Goal: Task Accomplishment & Management: Use online tool/utility

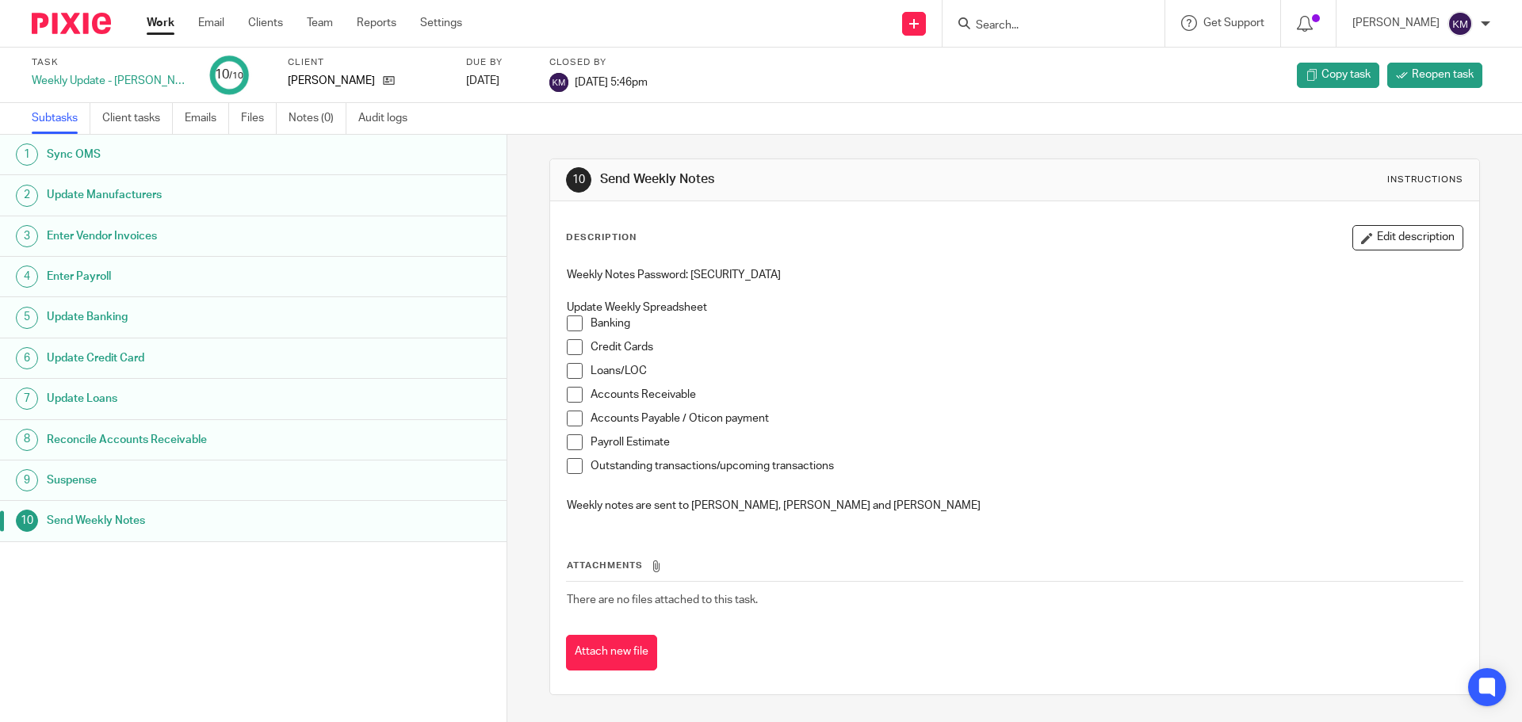
click at [892, 661] on div "Attach new file" at bounding box center [1014, 653] width 897 height 36
click at [159, 17] on link "Work" at bounding box center [161, 23] width 28 height 16
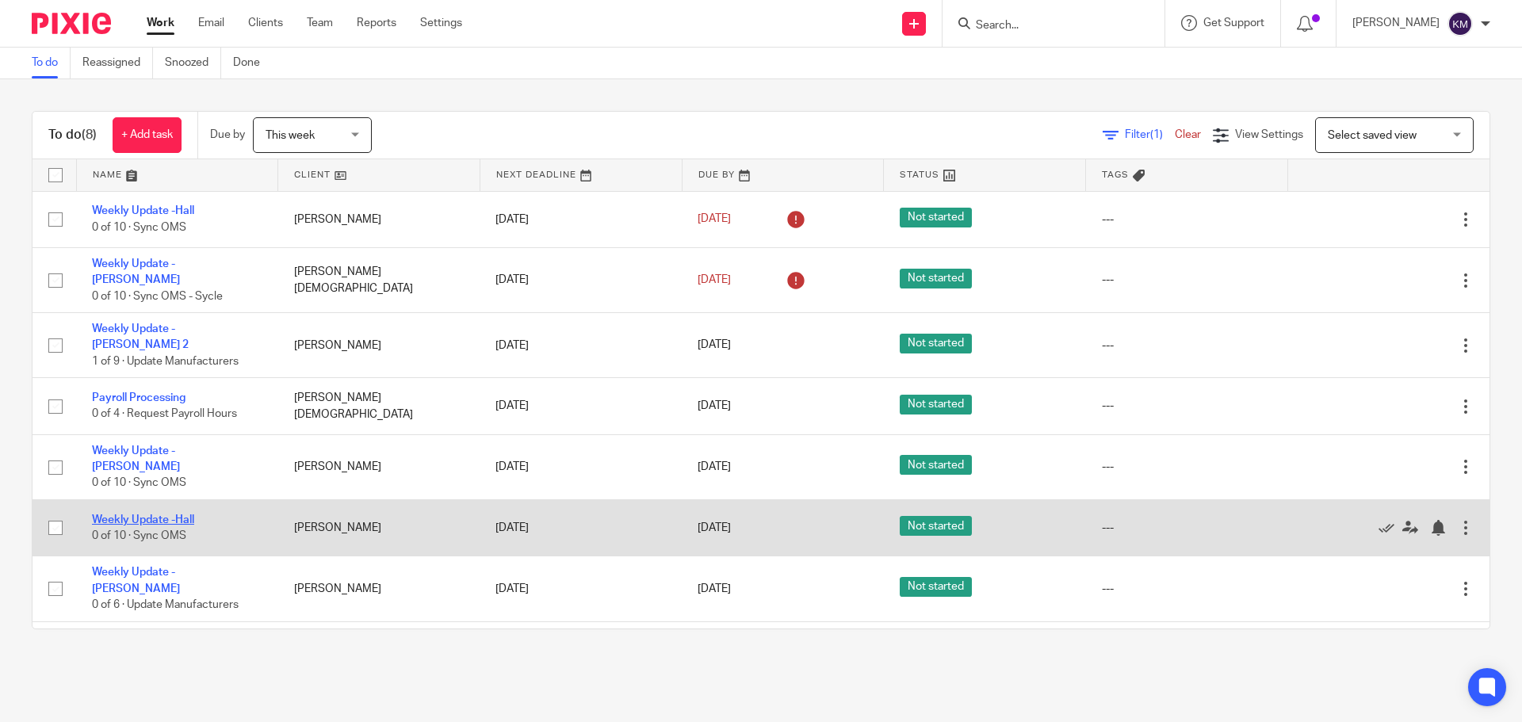
click at [182, 514] on link "Weekly Update -Hall" at bounding box center [143, 519] width 102 height 11
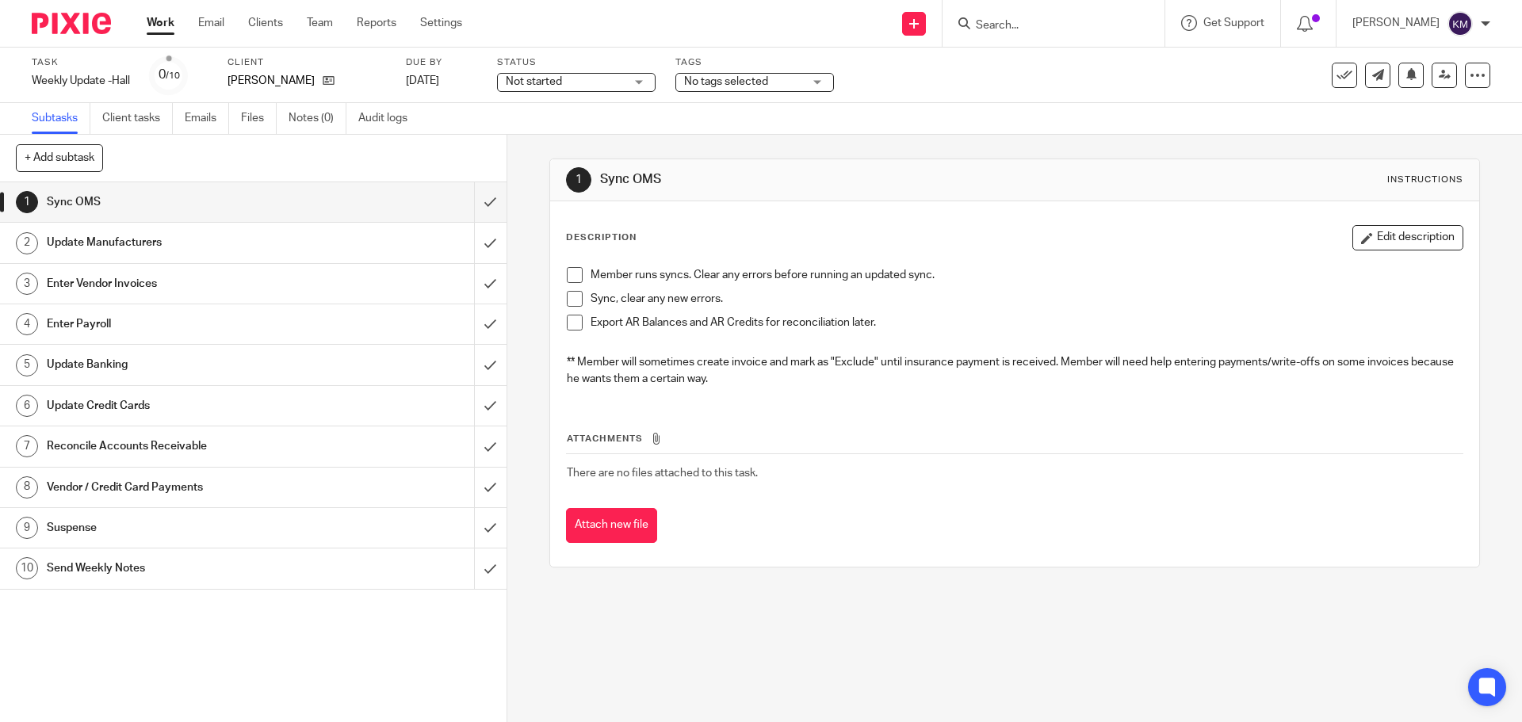
click at [567, 276] on span at bounding box center [575, 275] width 16 height 16
click at [569, 299] on span at bounding box center [575, 299] width 16 height 16
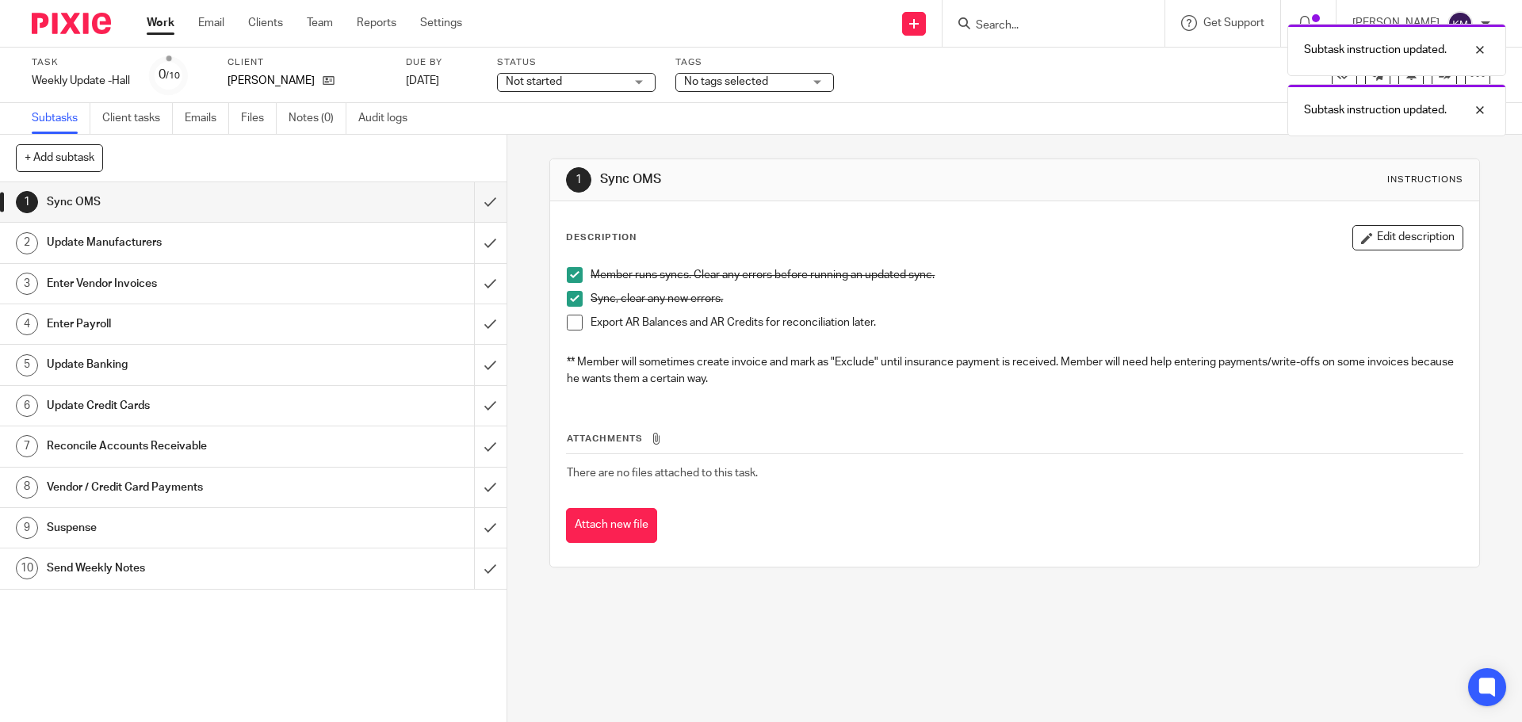
click at [575, 327] on span at bounding box center [575, 323] width 16 height 16
click at [477, 202] on input "submit" at bounding box center [253, 202] width 507 height 40
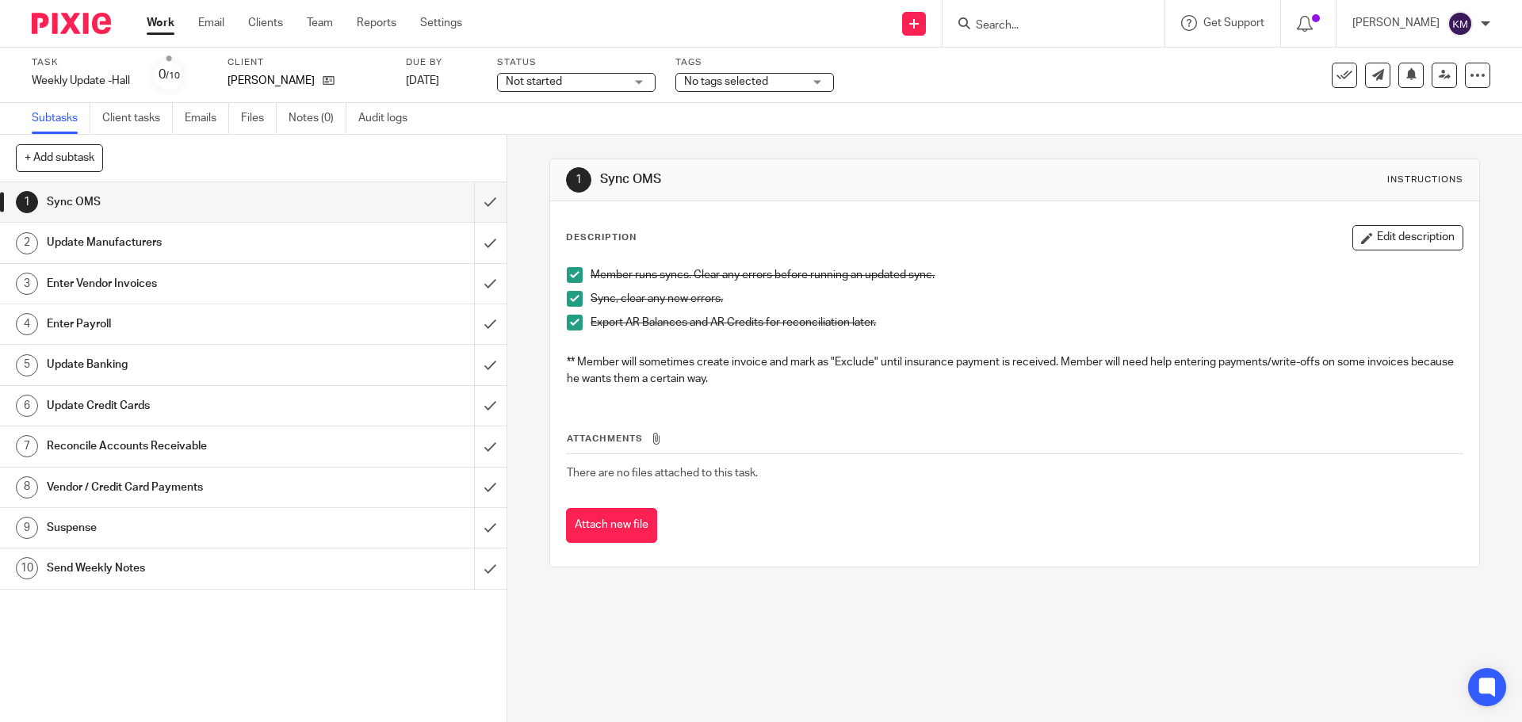
click at [425, 247] on div "Update Manufacturers" at bounding box center [252, 243] width 411 height 24
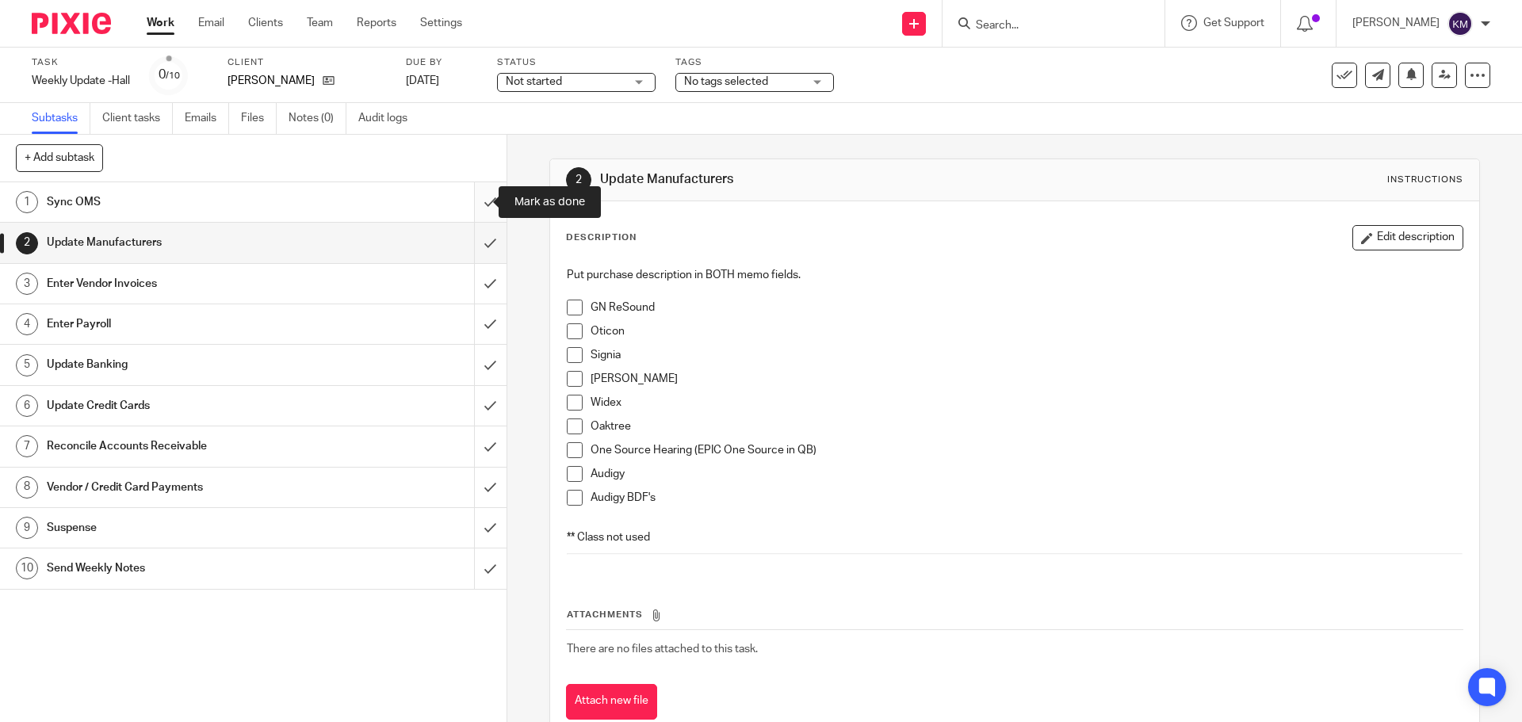
click at [478, 202] on input "submit" at bounding box center [253, 202] width 507 height 40
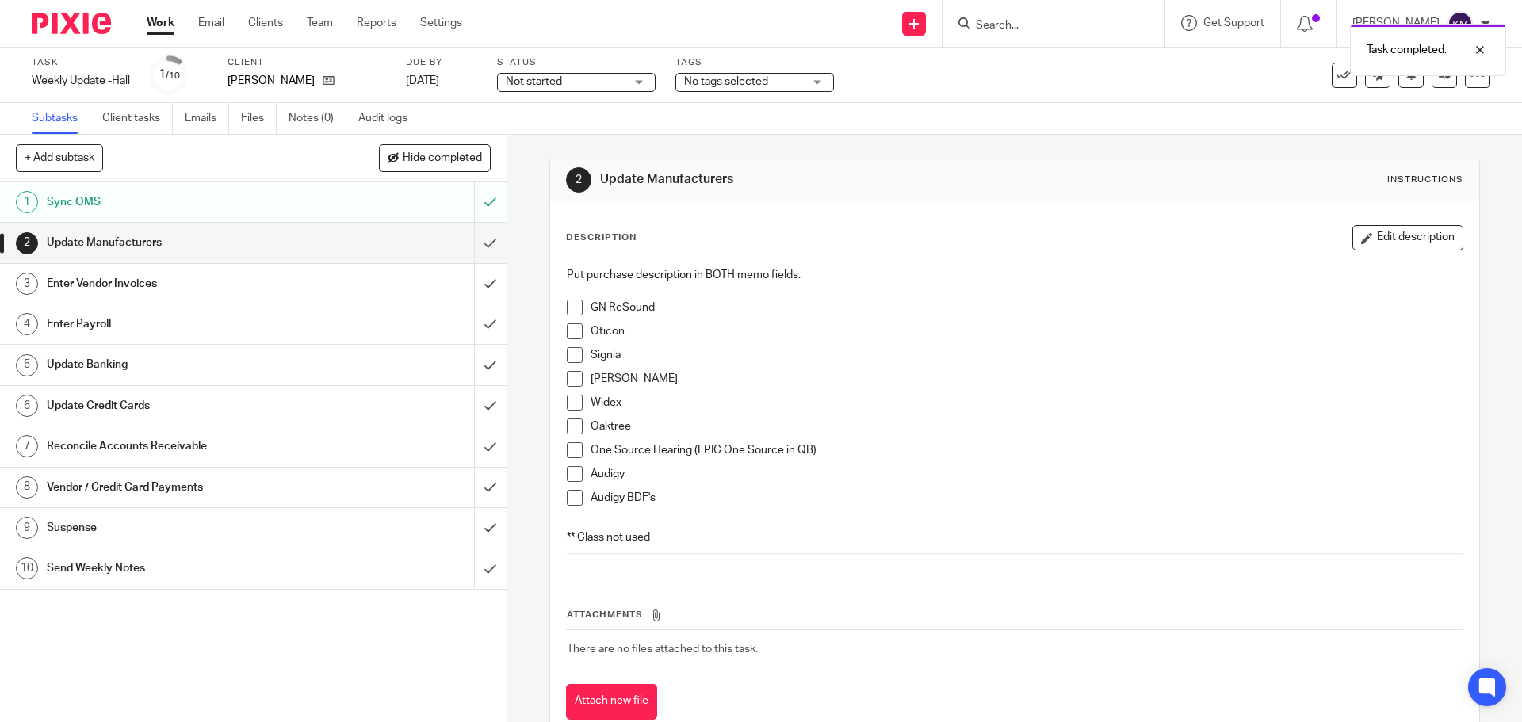
click at [569, 309] on span at bounding box center [575, 308] width 16 height 16
click at [574, 330] on span at bounding box center [575, 331] width 16 height 16
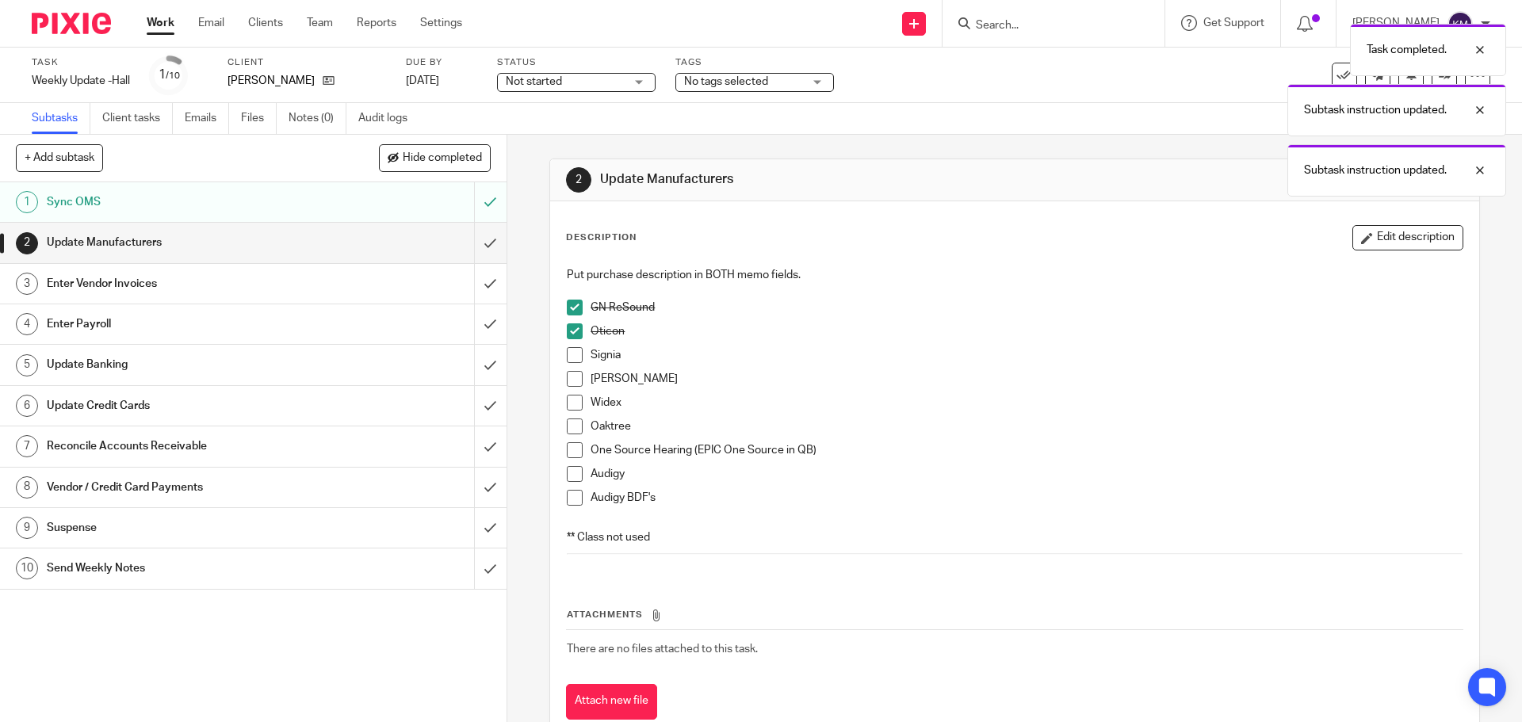
click at [567, 358] on span at bounding box center [575, 355] width 16 height 16
click at [567, 377] on span at bounding box center [575, 379] width 16 height 16
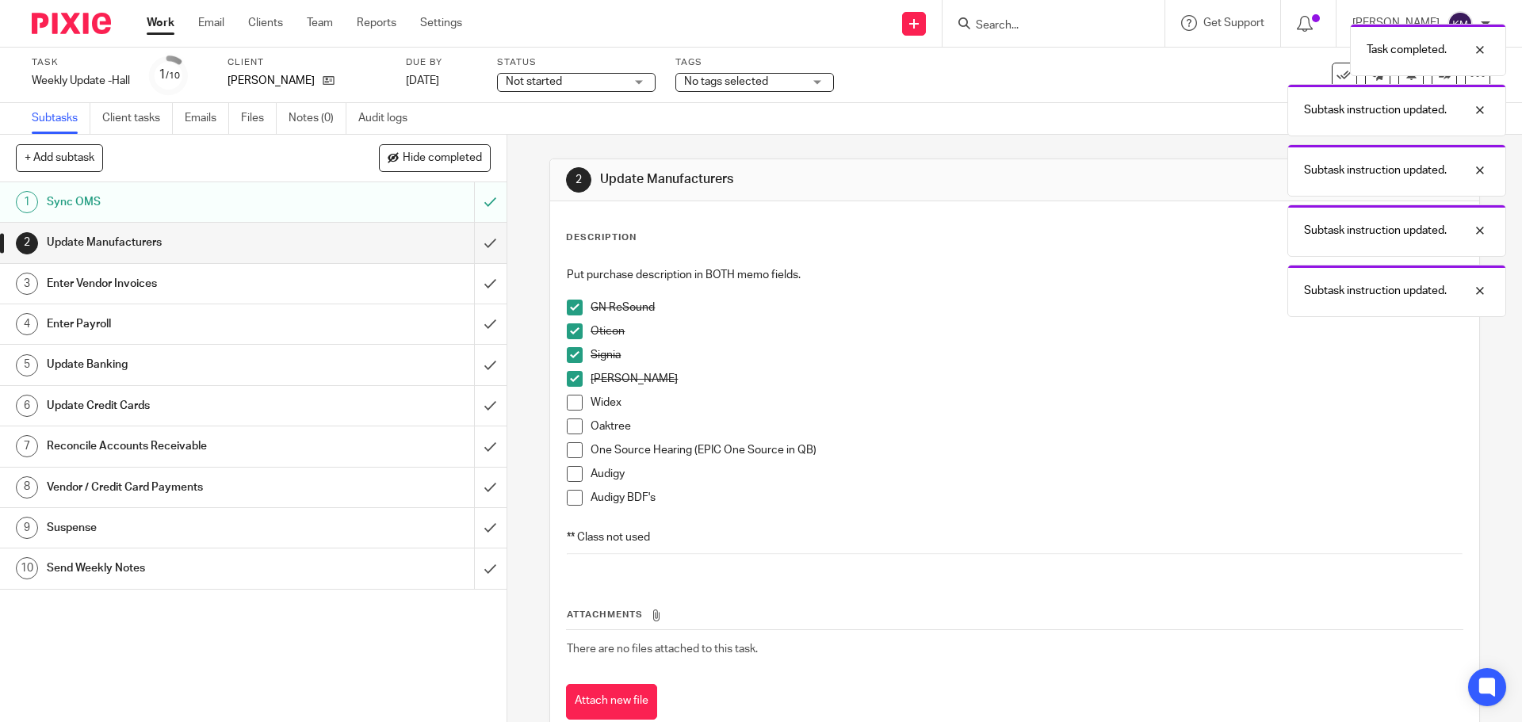
click at [567, 402] on span at bounding box center [575, 403] width 16 height 16
click at [569, 426] on span at bounding box center [575, 427] width 16 height 16
click at [572, 454] on span at bounding box center [575, 450] width 16 height 16
click at [569, 472] on span at bounding box center [575, 474] width 16 height 16
click at [567, 503] on span at bounding box center [575, 498] width 16 height 16
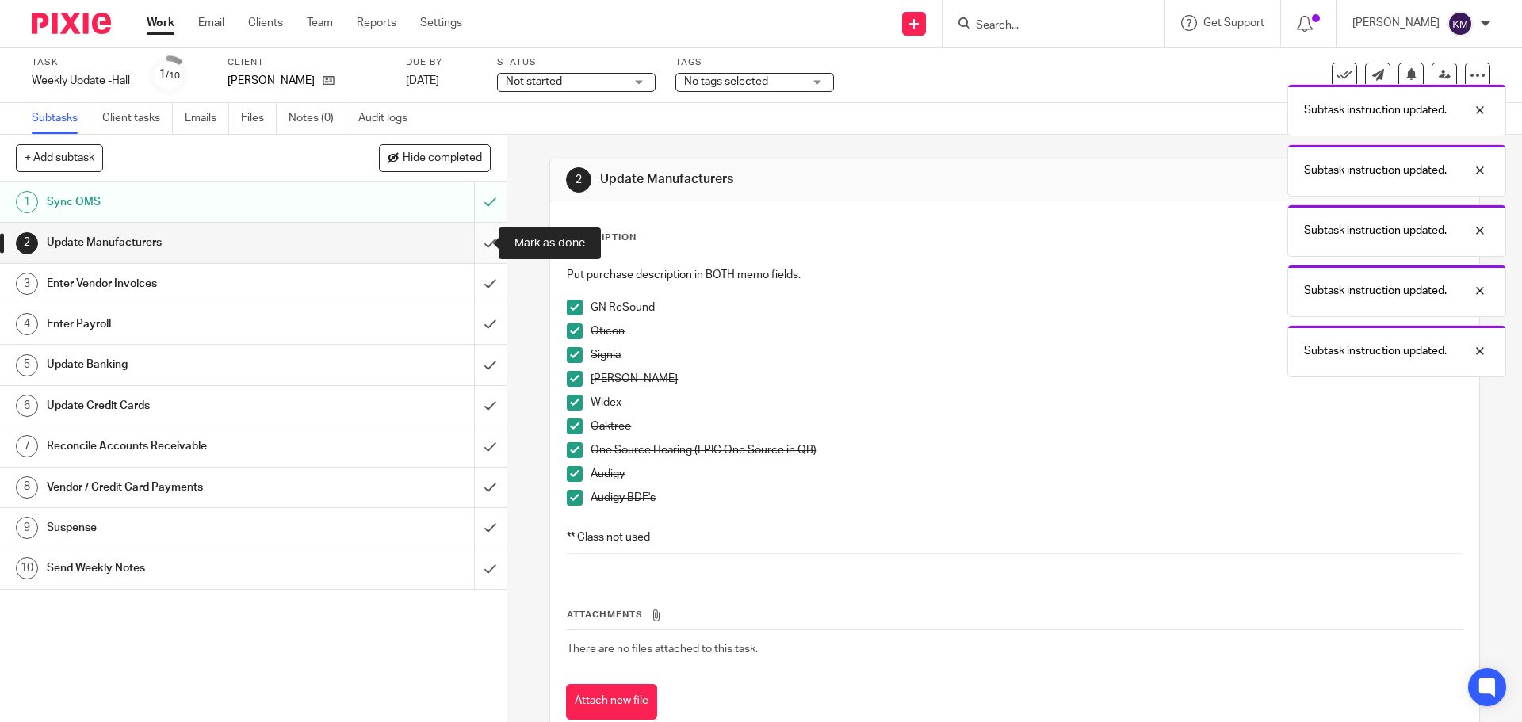
click at [472, 245] on input "submit" at bounding box center [253, 243] width 507 height 40
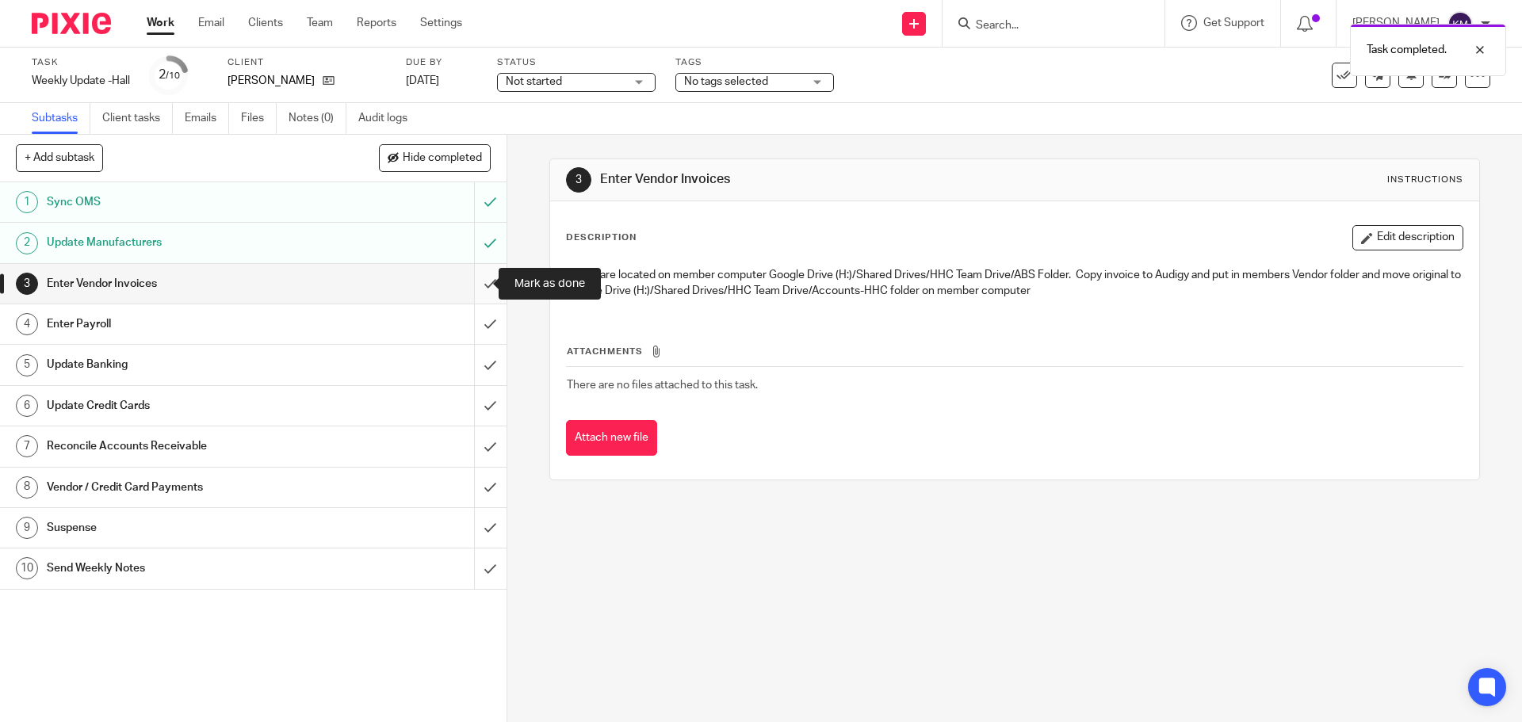
click at [473, 284] on input "submit" at bounding box center [253, 284] width 507 height 40
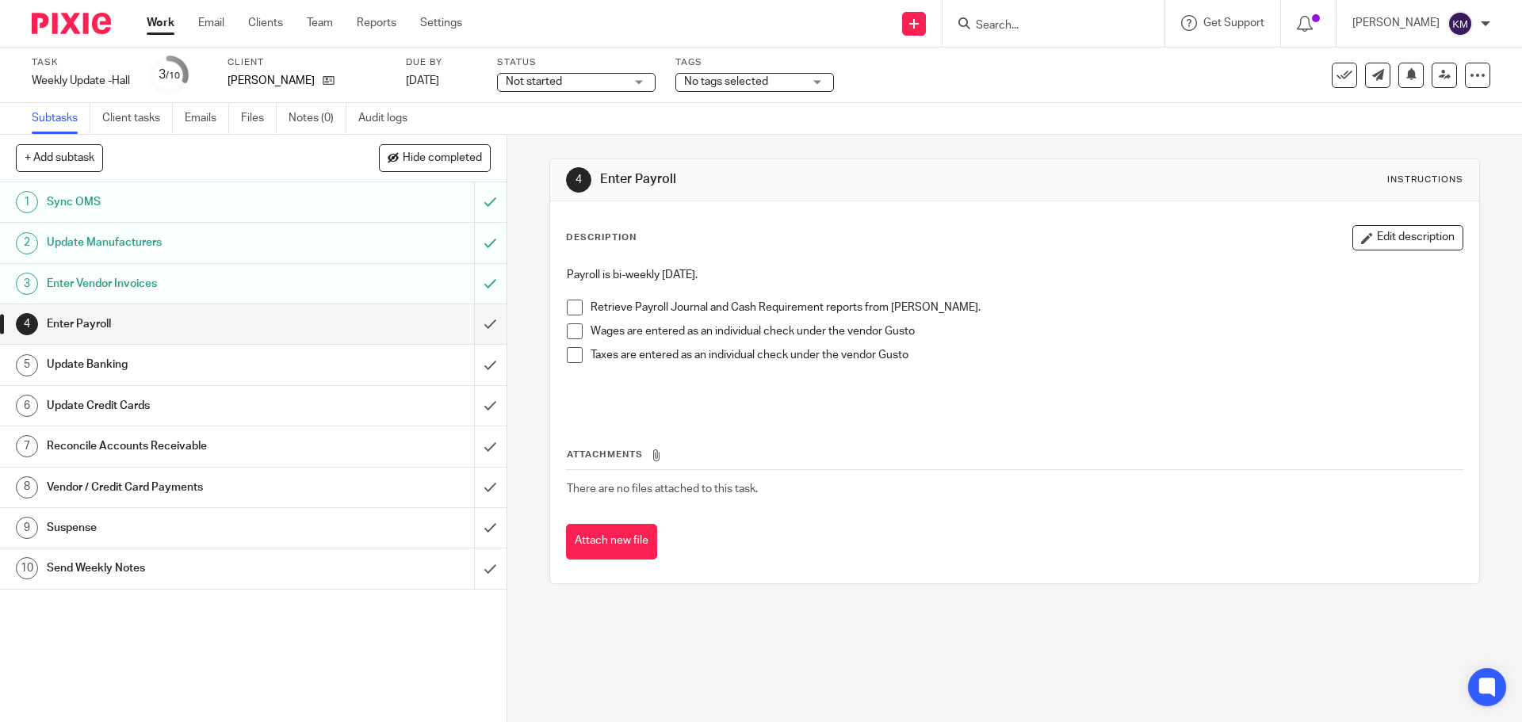
click at [569, 308] on span at bounding box center [575, 308] width 16 height 16
click at [570, 328] on span at bounding box center [575, 331] width 16 height 16
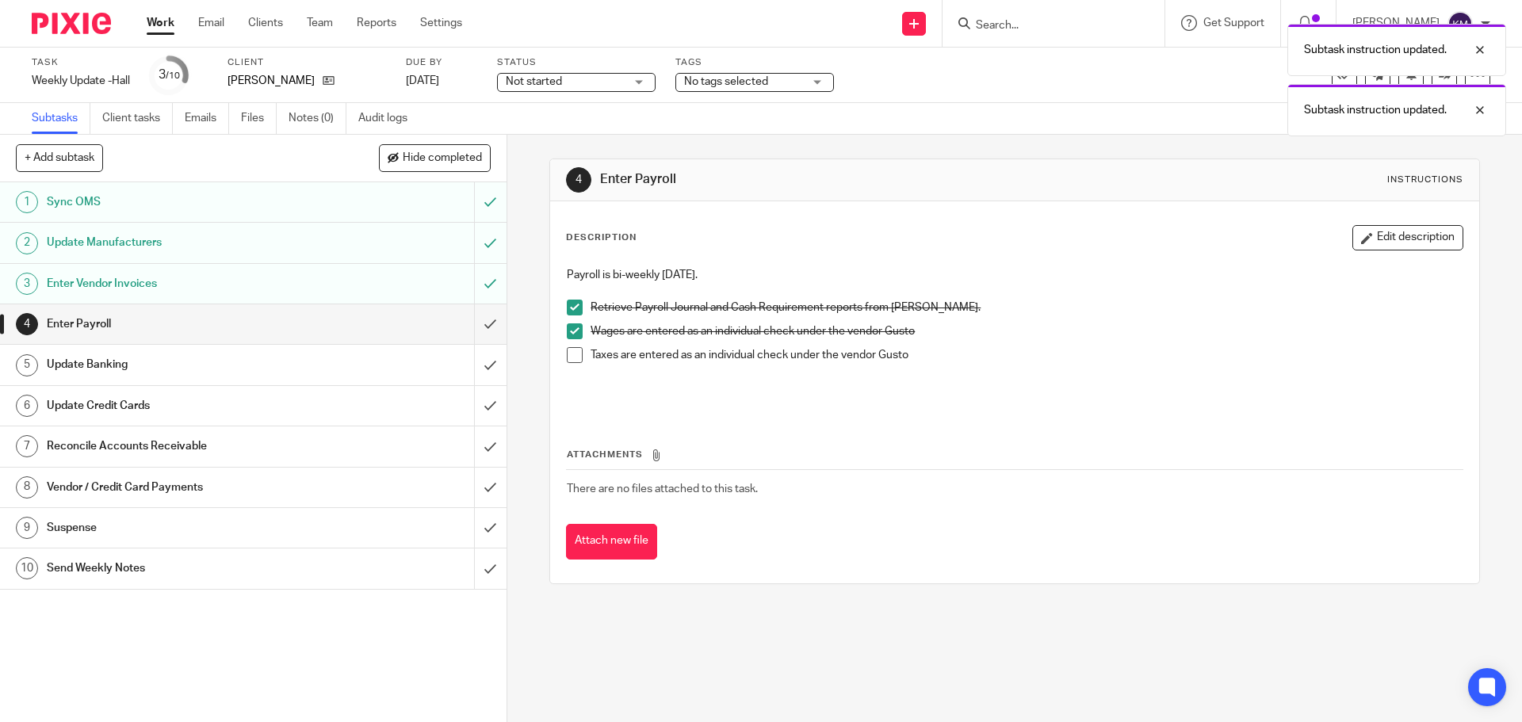
click at [569, 350] on span at bounding box center [575, 355] width 16 height 16
click at [472, 323] on input "submit" at bounding box center [253, 324] width 507 height 40
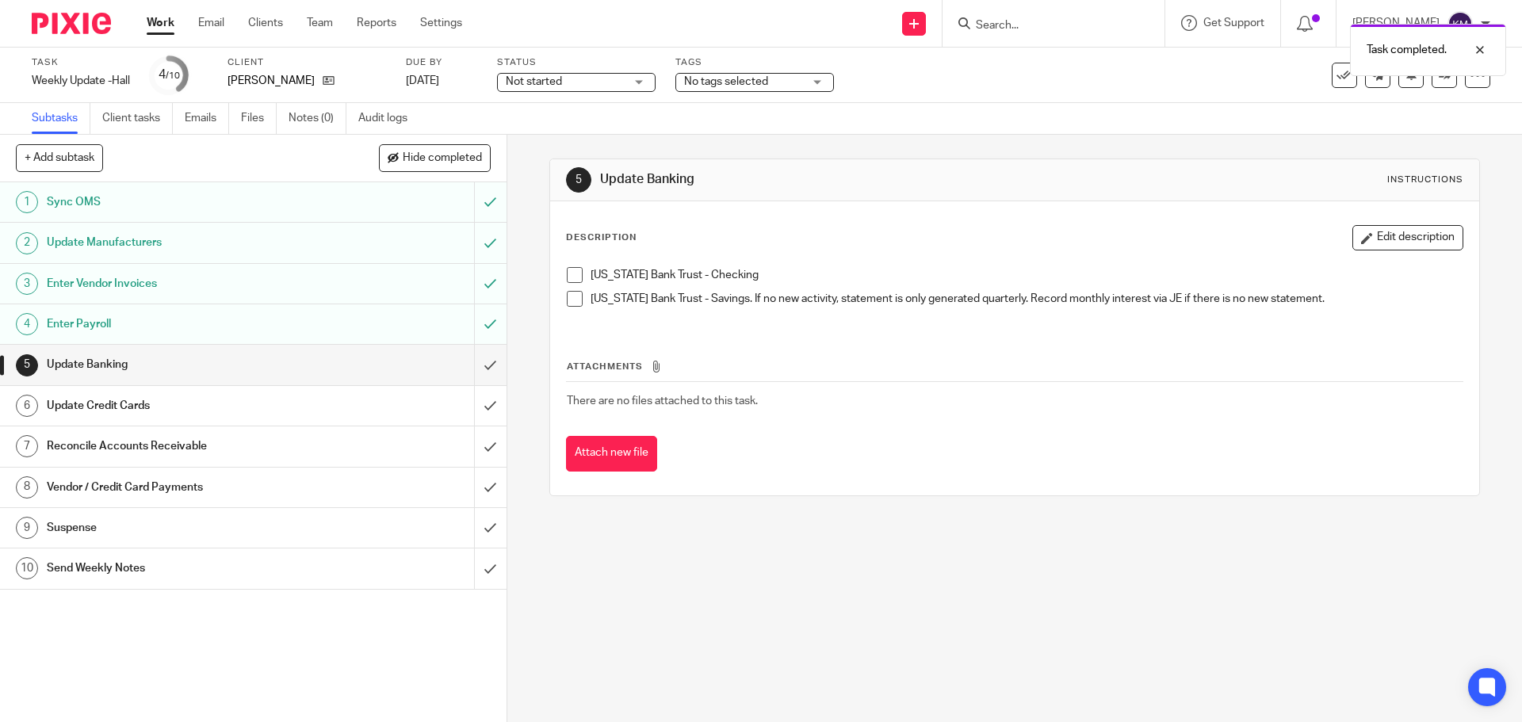
click at [567, 278] on span at bounding box center [575, 275] width 16 height 16
click at [568, 296] on span at bounding box center [575, 299] width 16 height 16
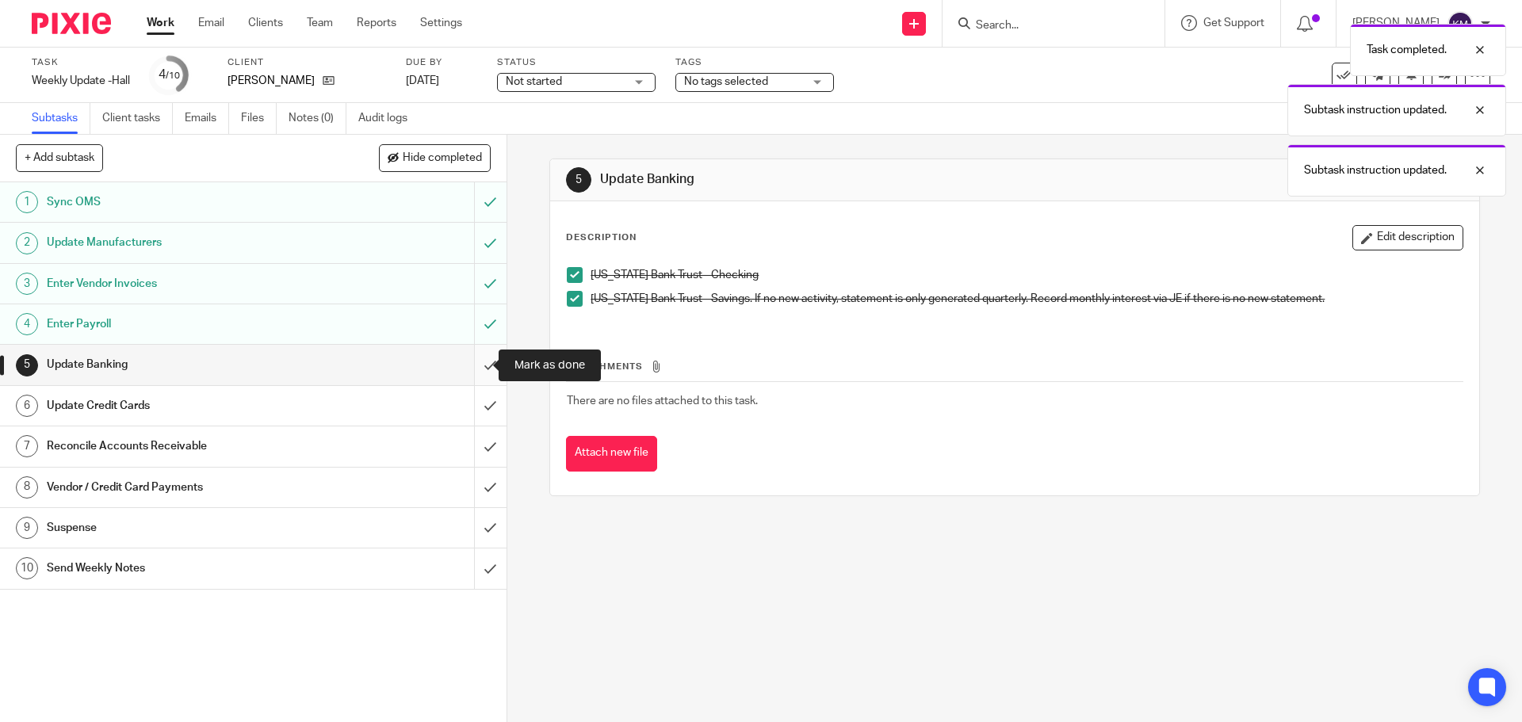
click at [473, 367] on input "submit" at bounding box center [253, 365] width 507 height 40
